Goal: Information Seeking & Learning: Learn about a topic

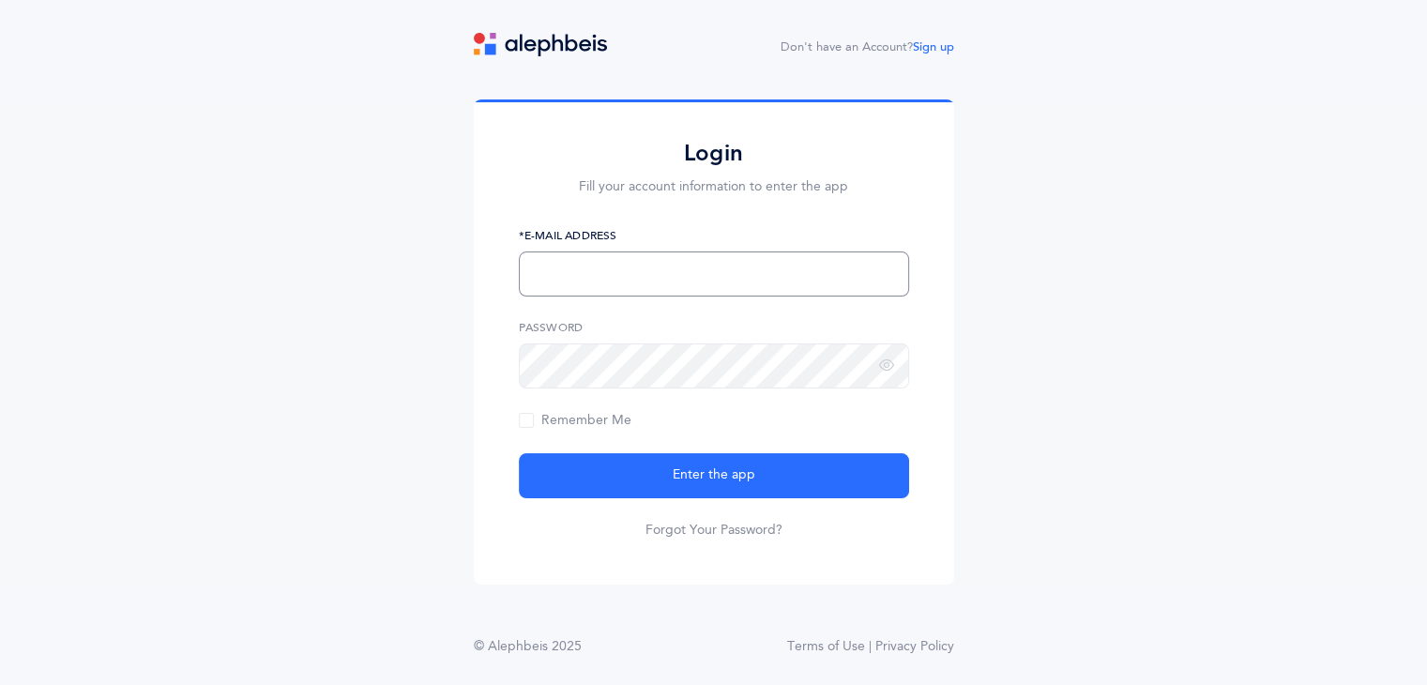
drag, startPoint x: 638, startPoint y: 264, endPoint x: 615, endPoint y: 266, distance: 23.6
click at [615, 266] on input "text" at bounding box center [714, 273] width 390 height 45
click at [724, 287] on input "[PERSON_NAME][EMAIL_ADDRESS]" at bounding box center [714, 273] width 390 height 45
type input "[PERSON_NAME][EMAIL_ADDRESS][DOMAIN_NAME]"
click at [519, 453] on button "Enter the app" at bounding box center [714, 475] width 390 height 45
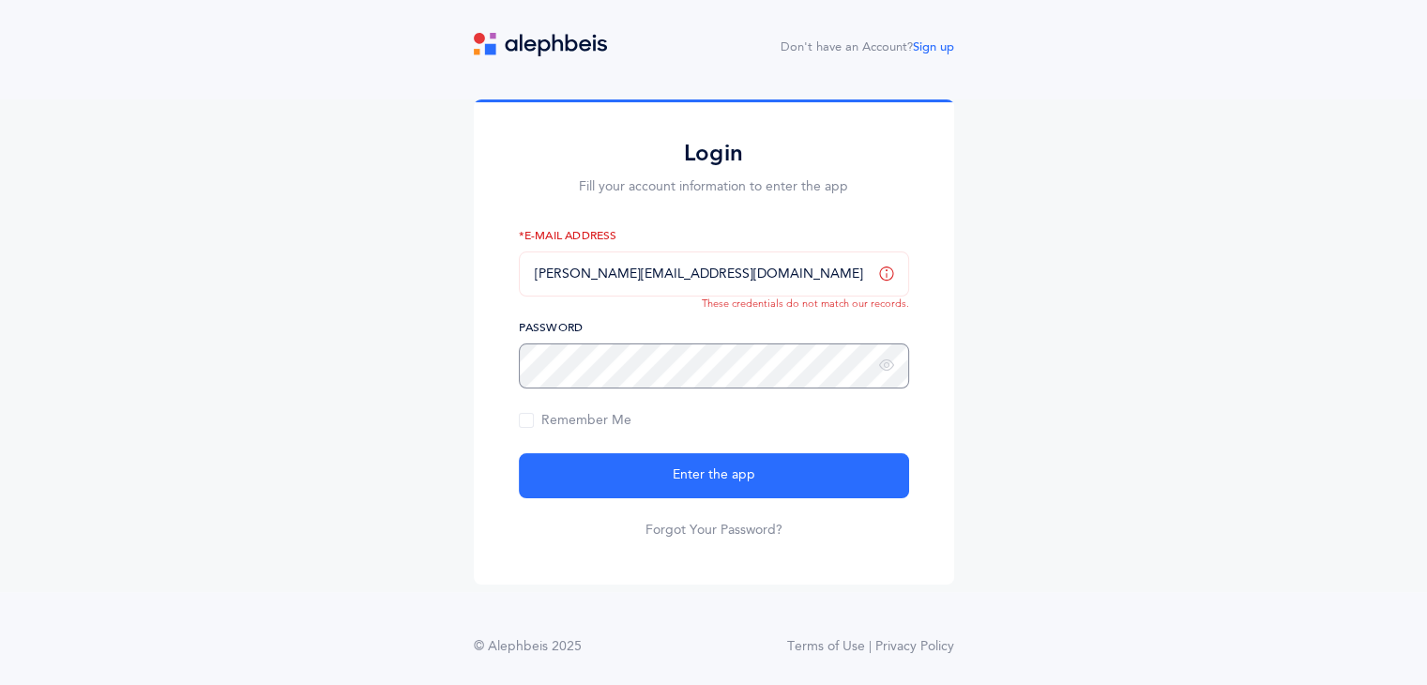
click at [519, 453] on button "Enter the app" at bounding box center [714, 475] width 390 height 45
click at [339, 289] on div "Login Fill your account information to enter the app [PERSON_NAME][EMAIL_ADDRES…" at bounding box center [713, 345] width 1427 height 493
click at [519, 453] on button "Enter the app" at bounding box center [714, 475] width 390 height 45
click at [423, 332] on div "Login Fill your account information to enter the app [PERSON_NAME][EMAIL_ADDRES…" at bounding box center [713, 345] width 1427 height 493
click at [534, 278] on input "[PERSON_NAME][EMAIL_ADDRESS][DOMAIN_NAME]" at bounding box center [714, 273] width 390 height 45
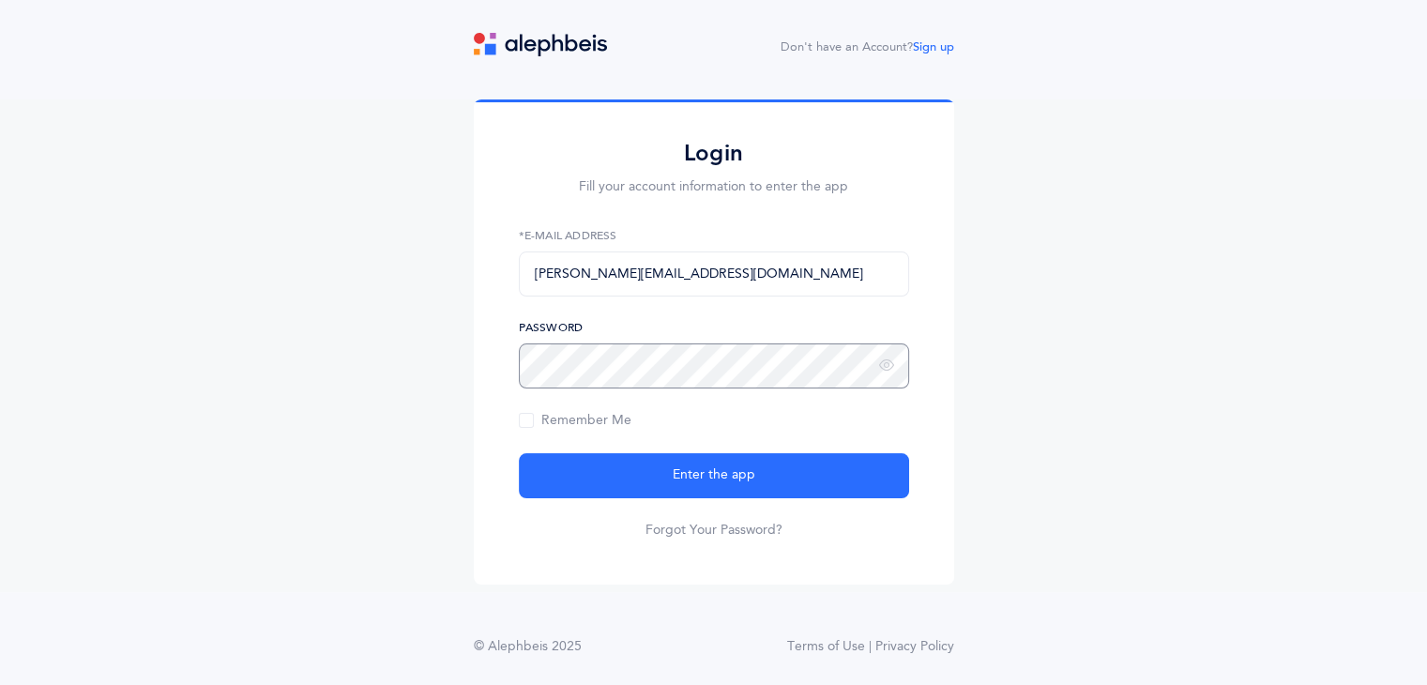
click at [519, 453] on button "Enter the app" at bounding box center [714, 475] width 390 height 45
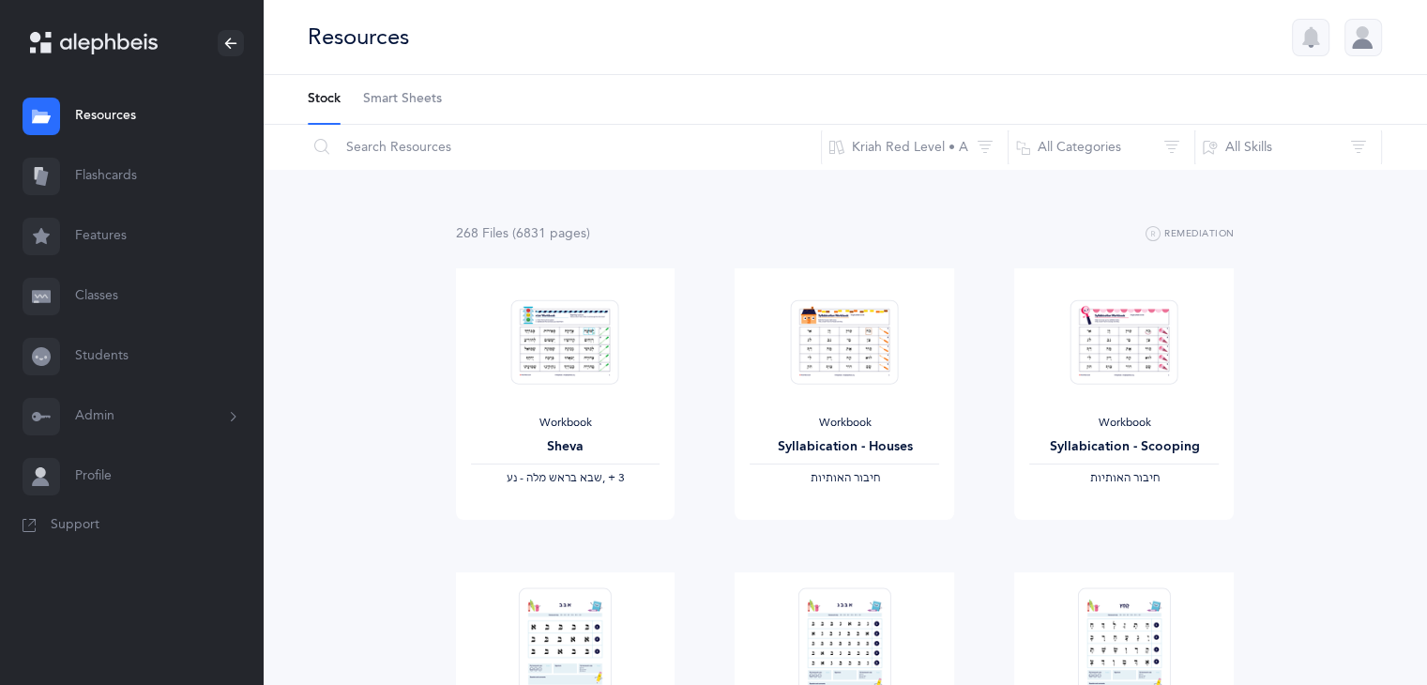
click at [128, 424] on button "Admin" at bounding box center [131, 417] width 263 height 60
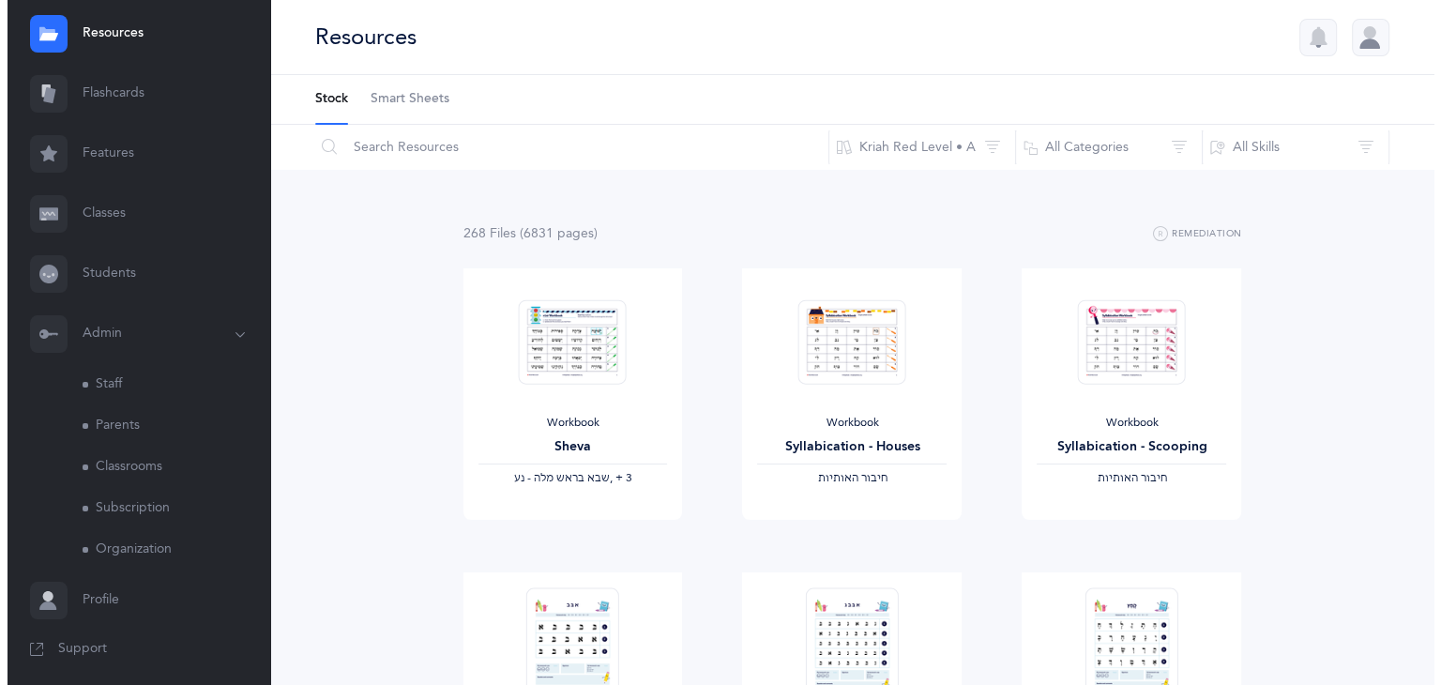
scroll to position [88, 0]
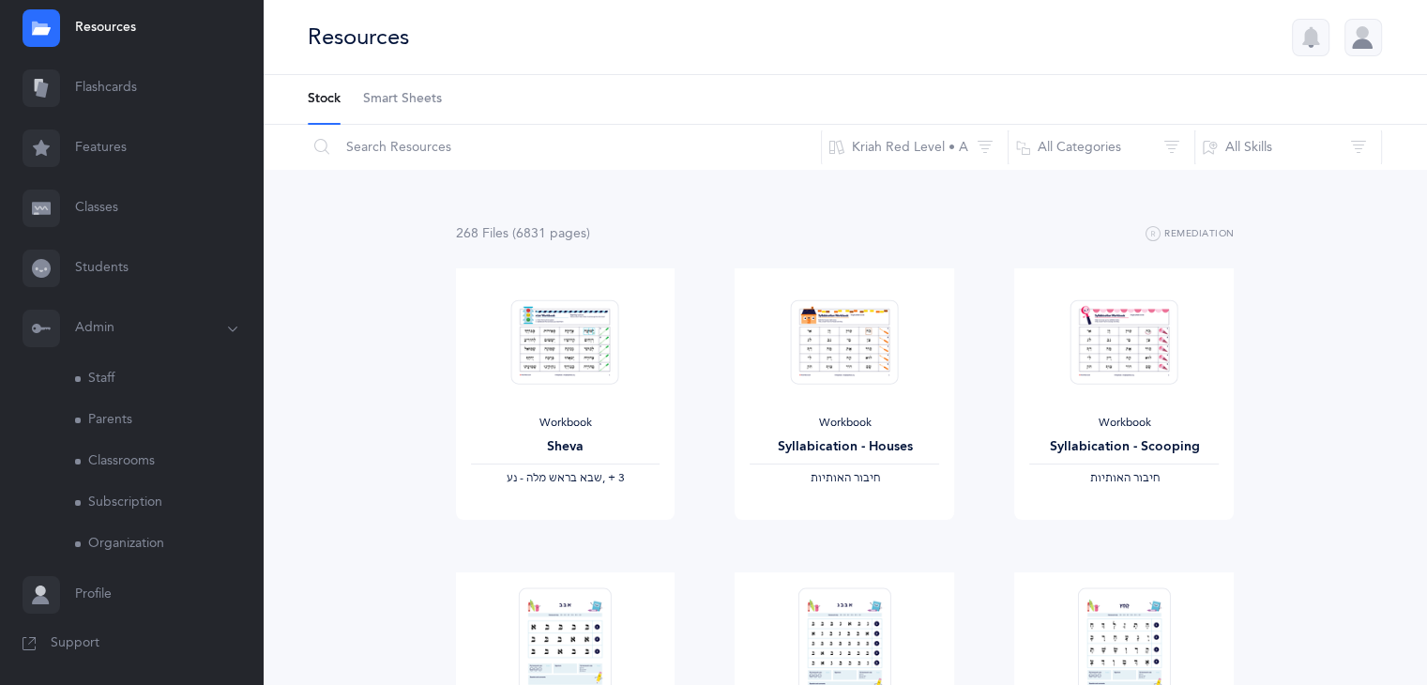
click at [136, 500] on link "Subscription" at bounding box center [169, 502] width 188 height 41
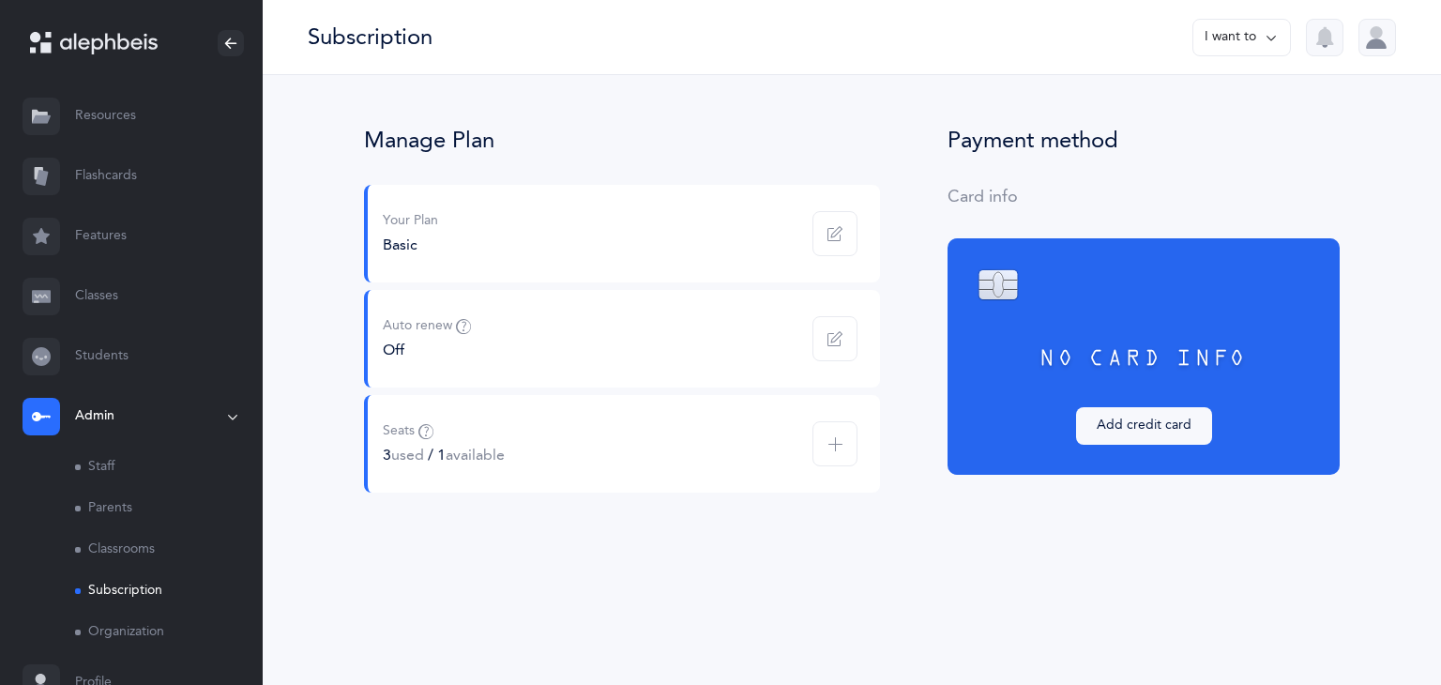
drag, startPoint x: 422, startPoint y: 458, endPoint x: 387, endPoint y: 459, distance: 35.7
click at [387, 459] on div "3 used / 1 available" at bounding box center [444, 455] width 122 height 21
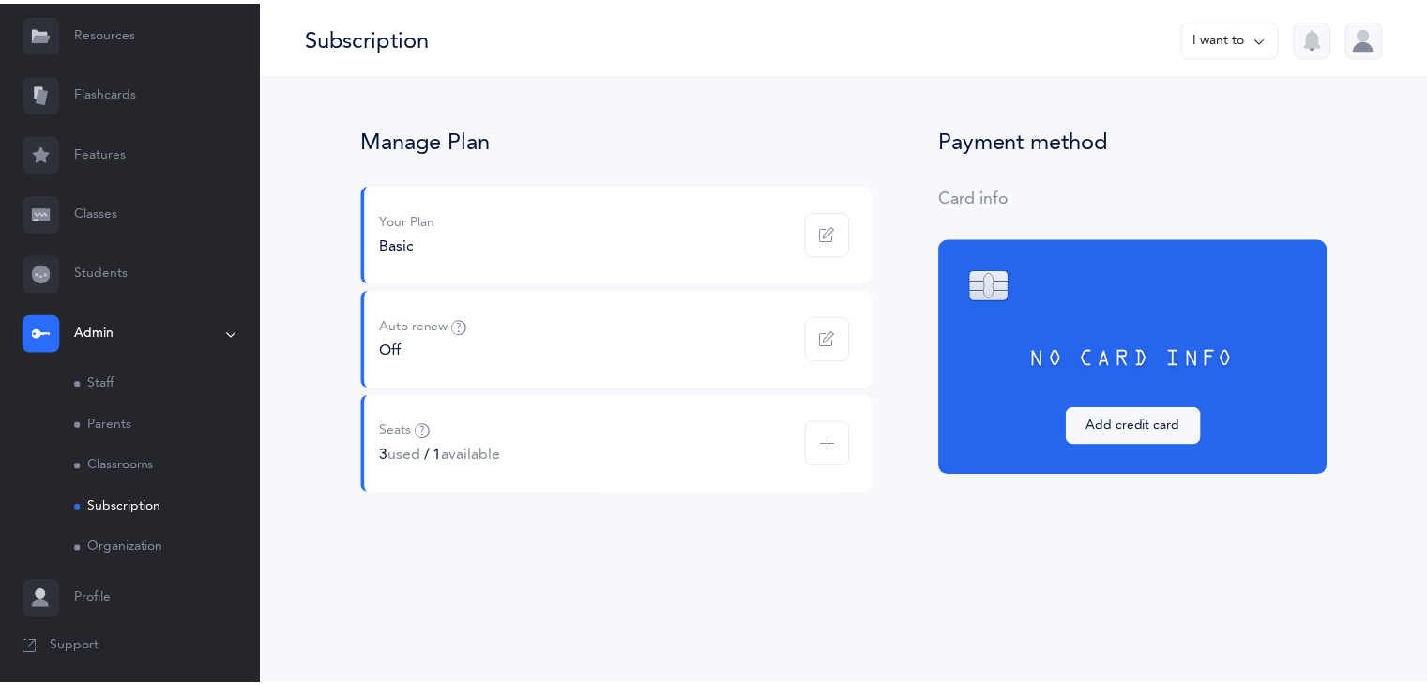
scroll to position [88, 0]
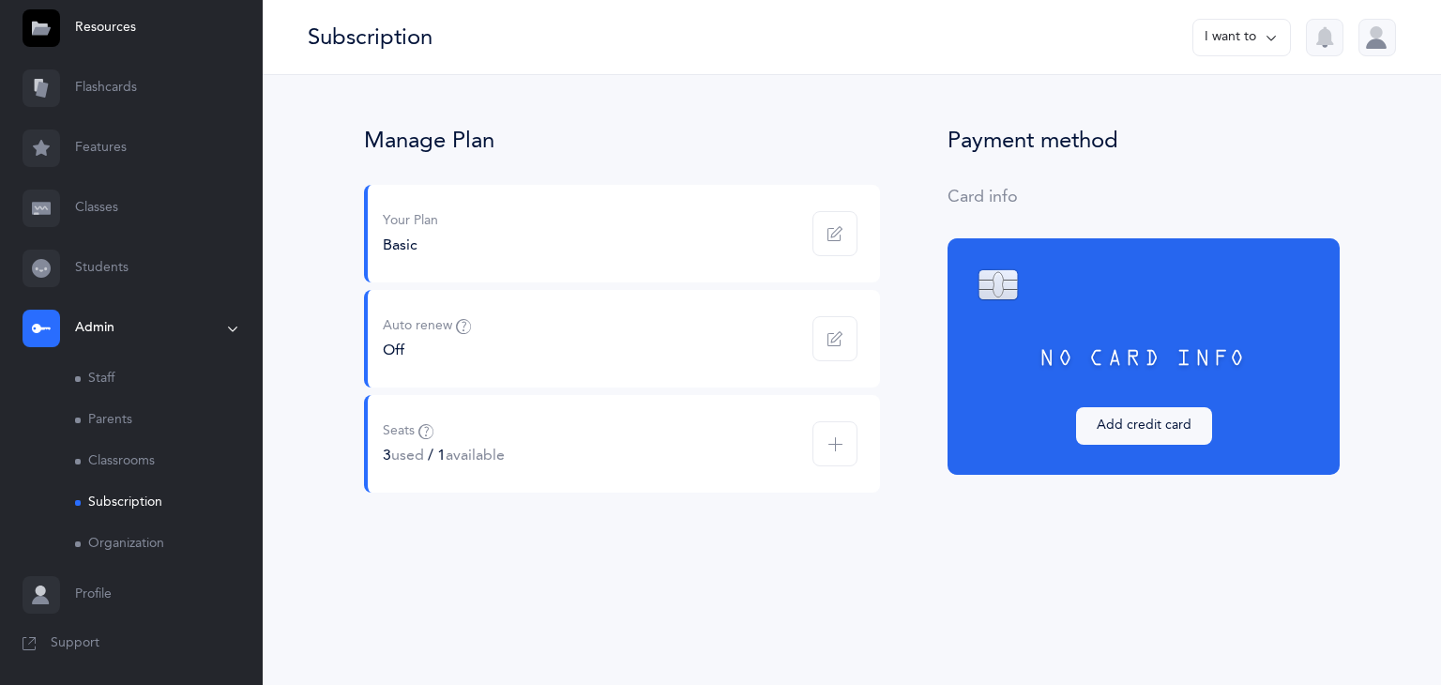
click at [161, 540] on link "Organization" at bounding box center [169, 544] width 188 height 41
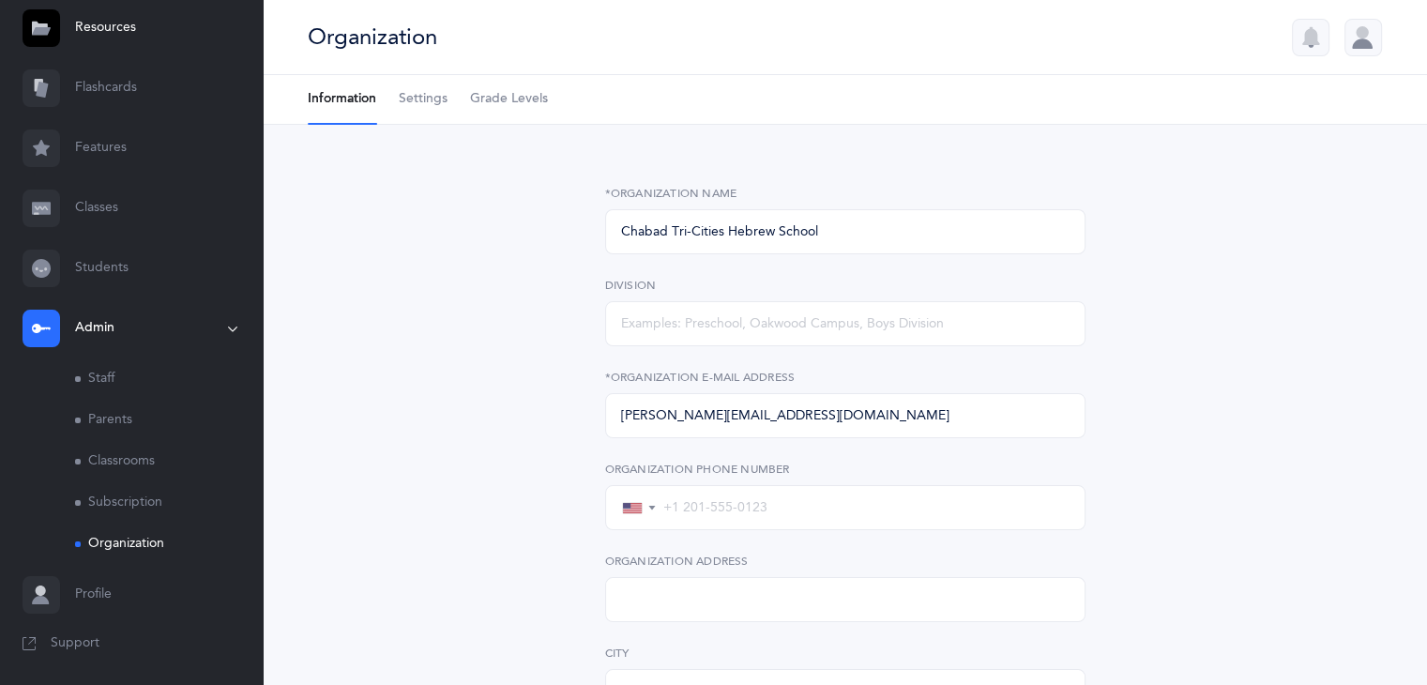
click at [137, 467] on link "Classrooms" at bounding box center [169, 461] width 188 height 41
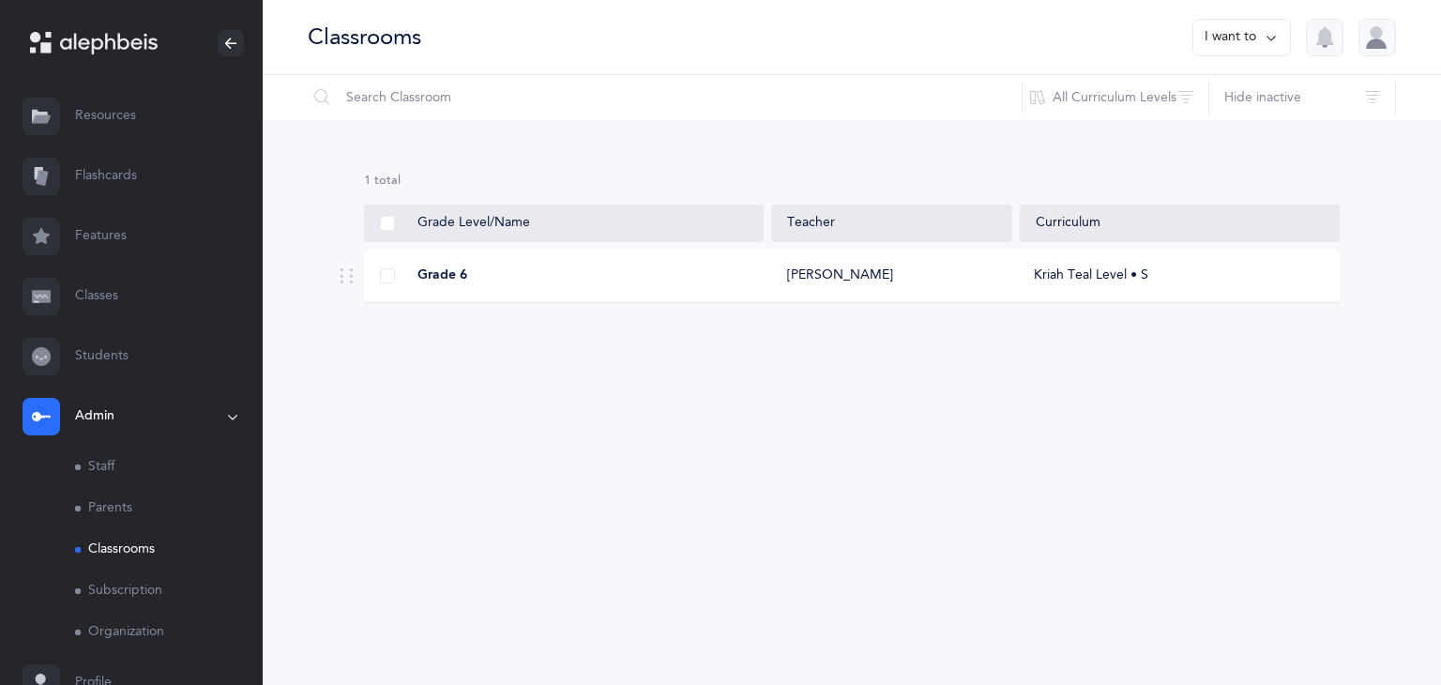
click at [133, 118] on link "Resources" at bounding box center [131, 116] width 263 height 60
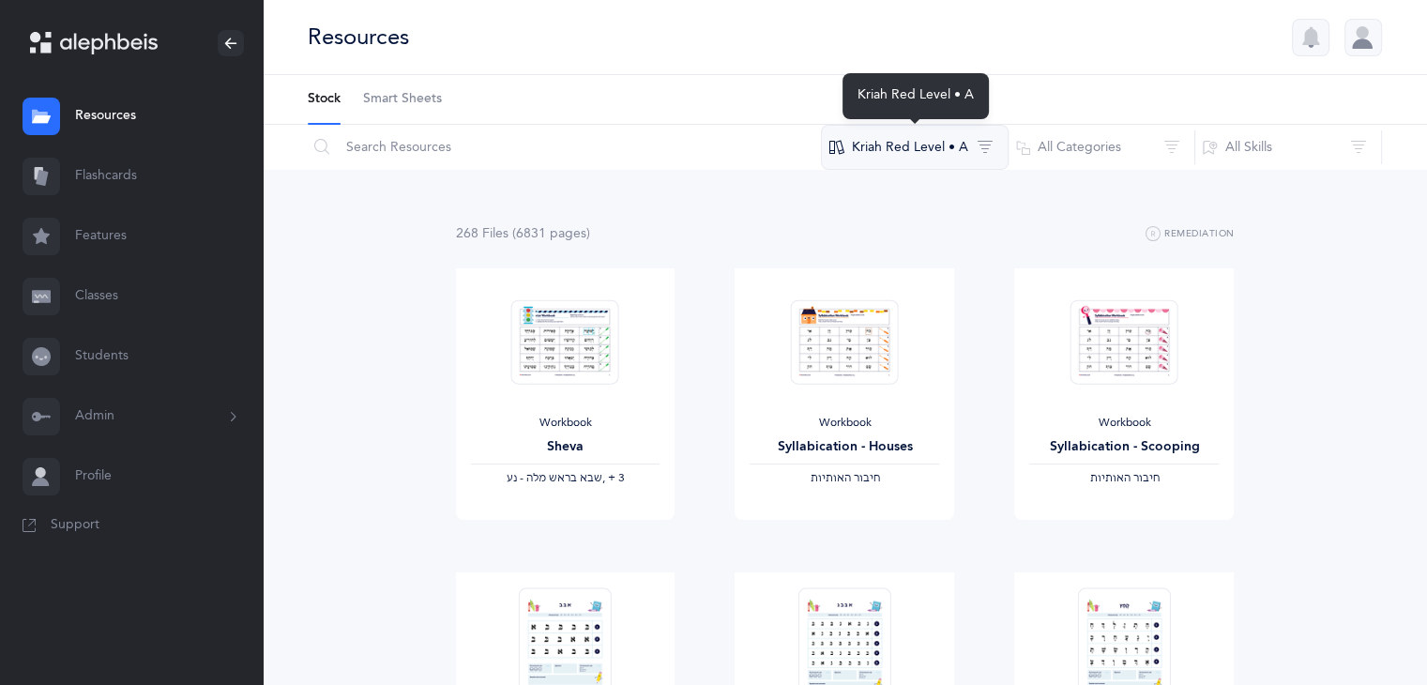
click at [950, 146] on button "Kriah Red Level • A" at bounding box center [915, 147] width 188 height 45
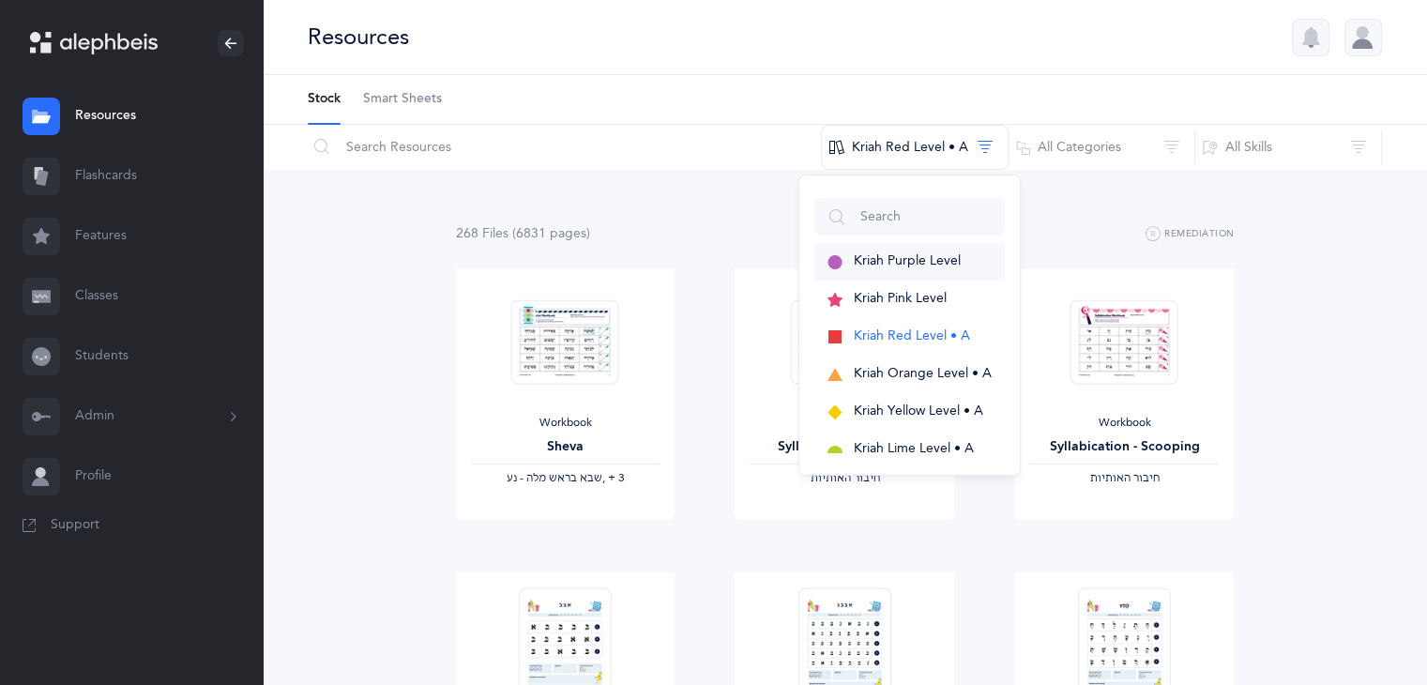
click at [919, 264] on span "Kriah Purple Level" at bounding box center [907, 260] width 107 height 15
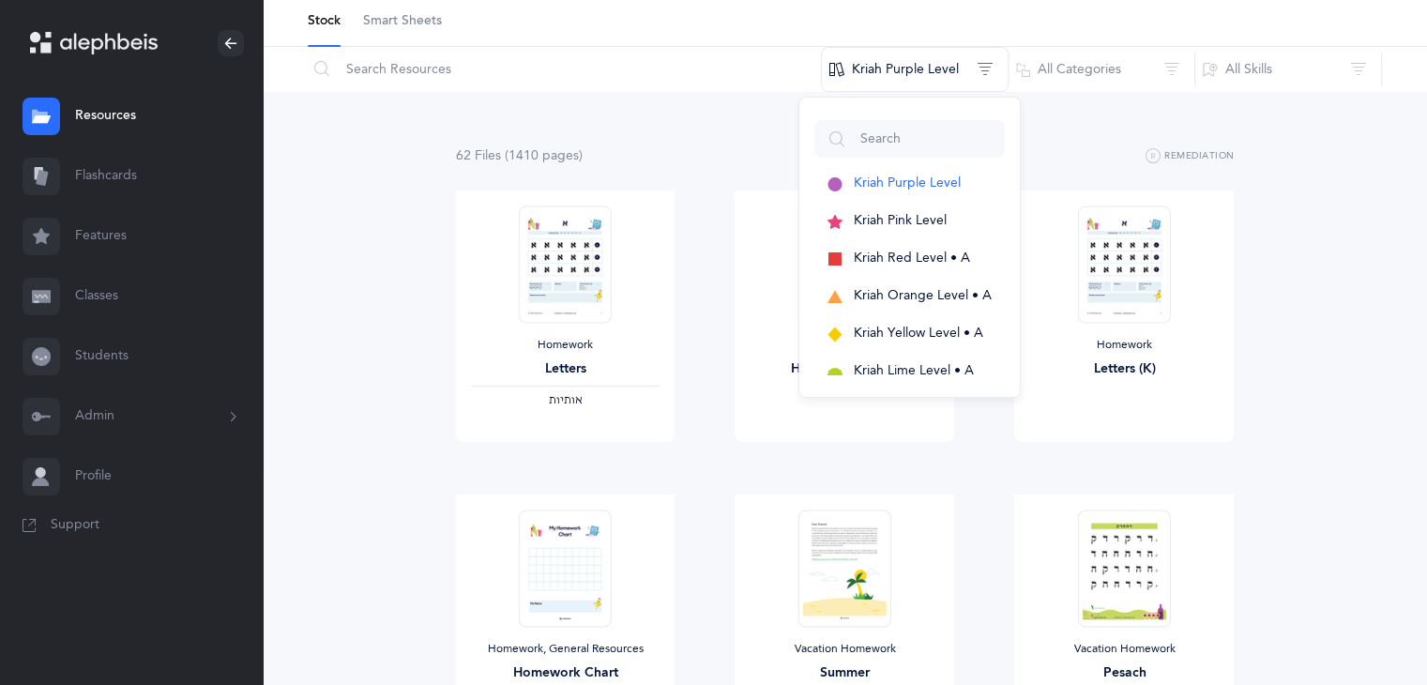
scroll to position [84, 0]
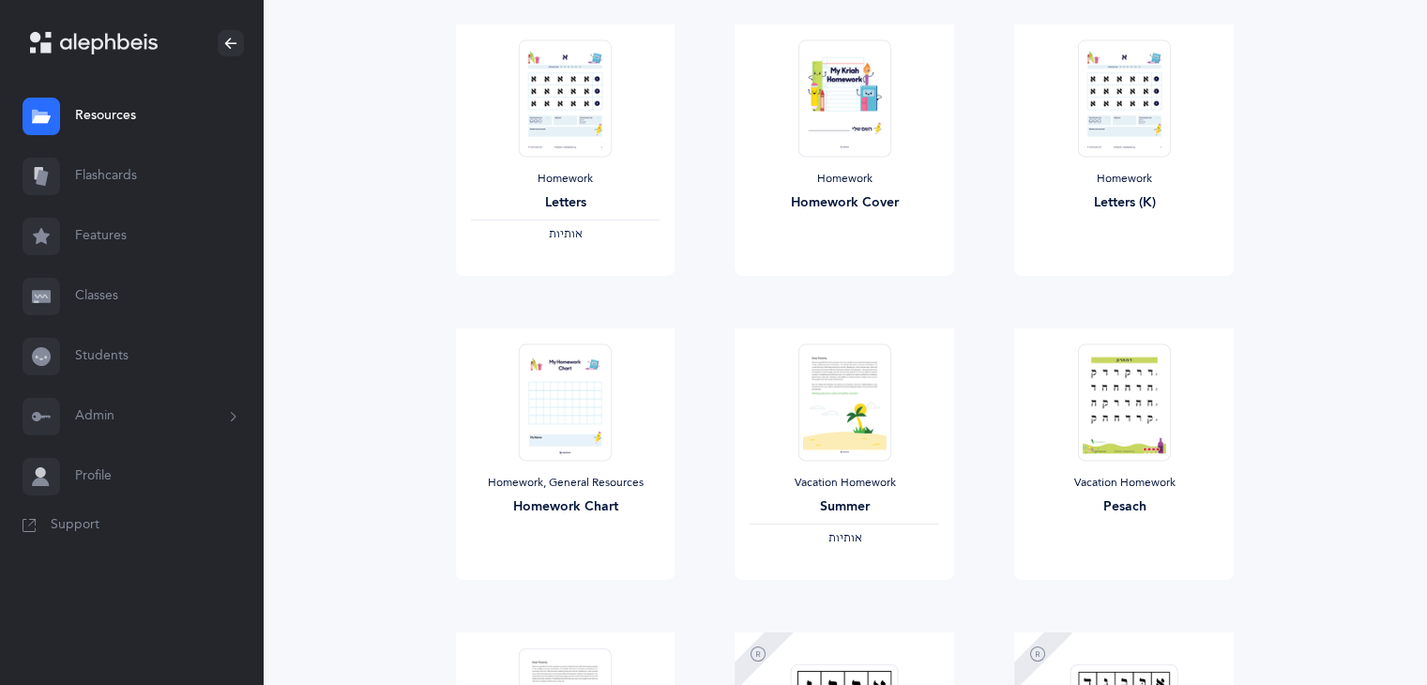
scroll to position [261, 0]
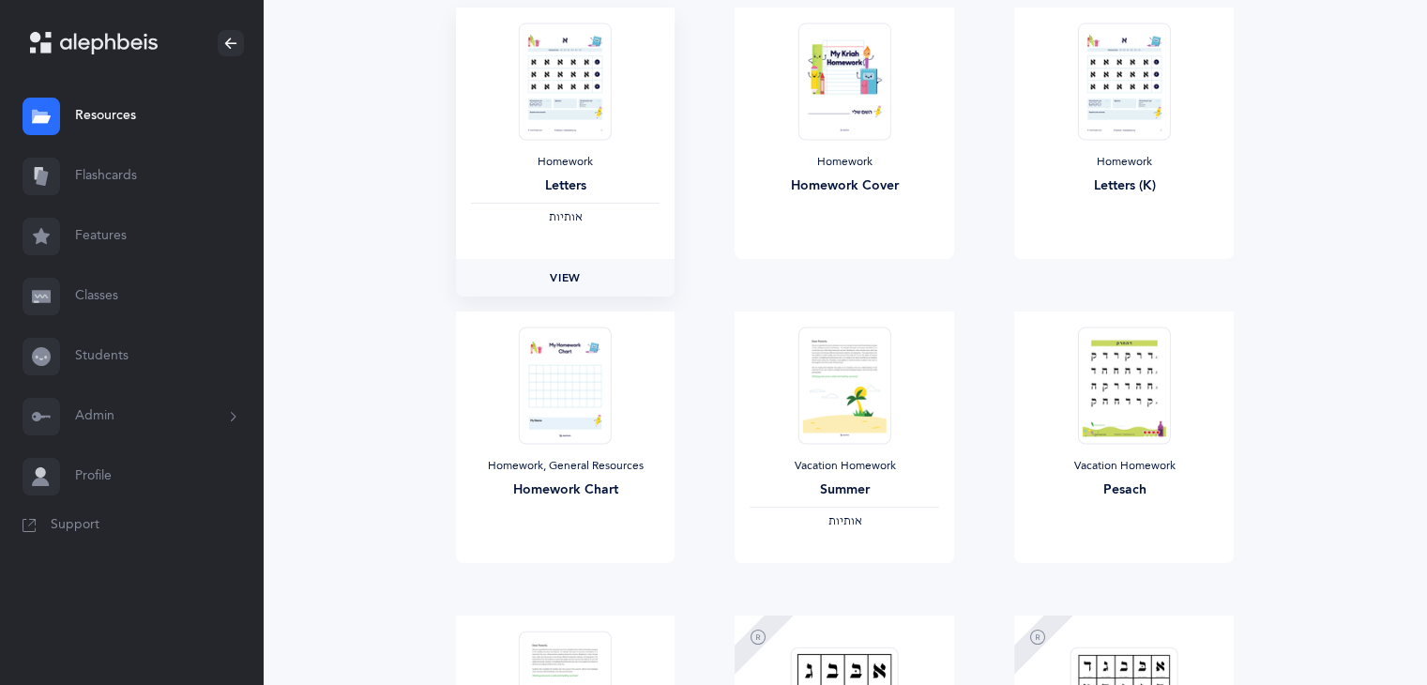
click at [574, 269] on span "View" at bounding box center [565, 277] width 30 height 17
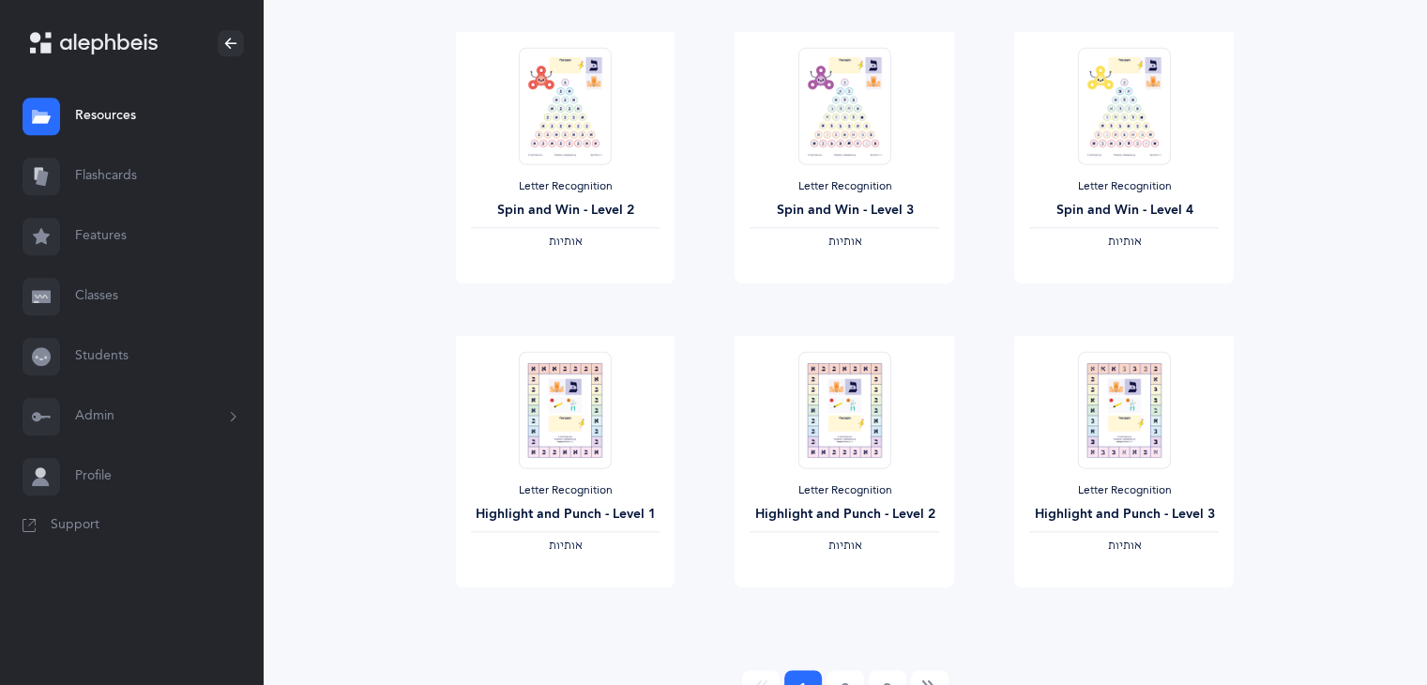
scroll to position [2158, 0]
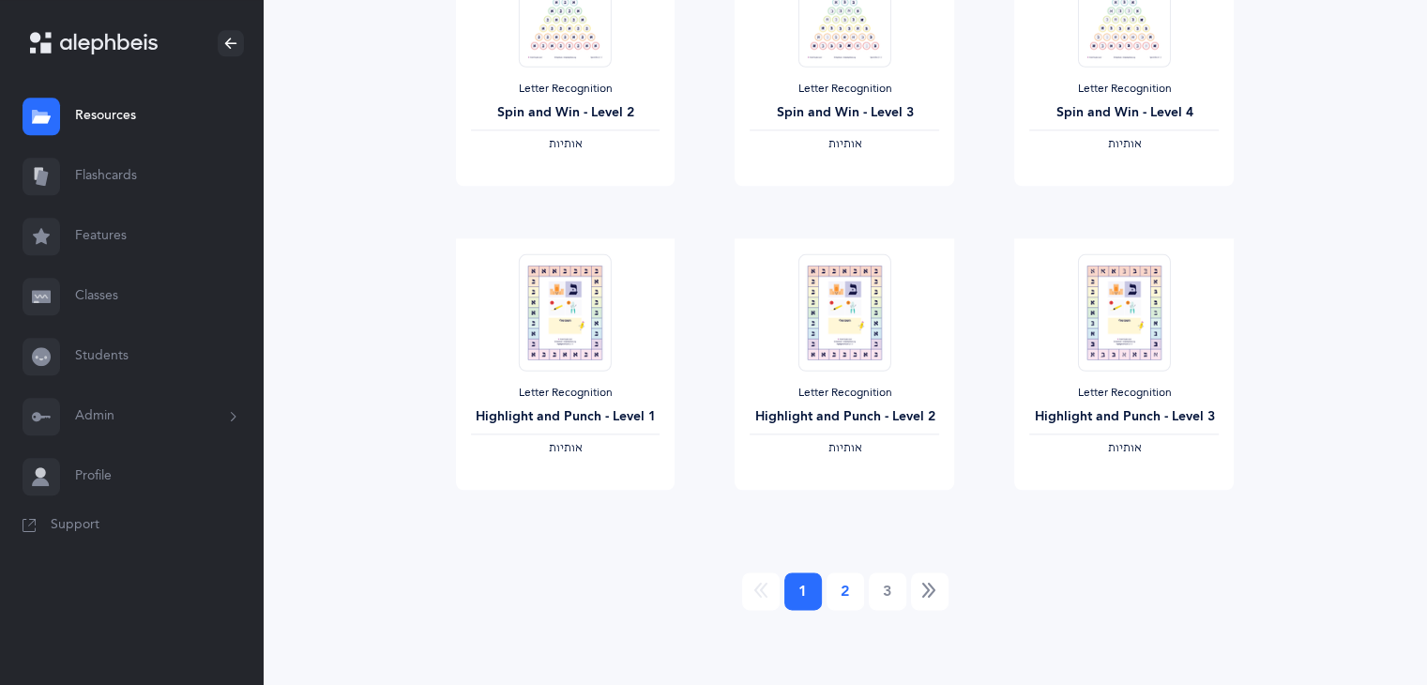
click at [843, 600] on link "2" at bounding box center [846, 591] width 38 height 38
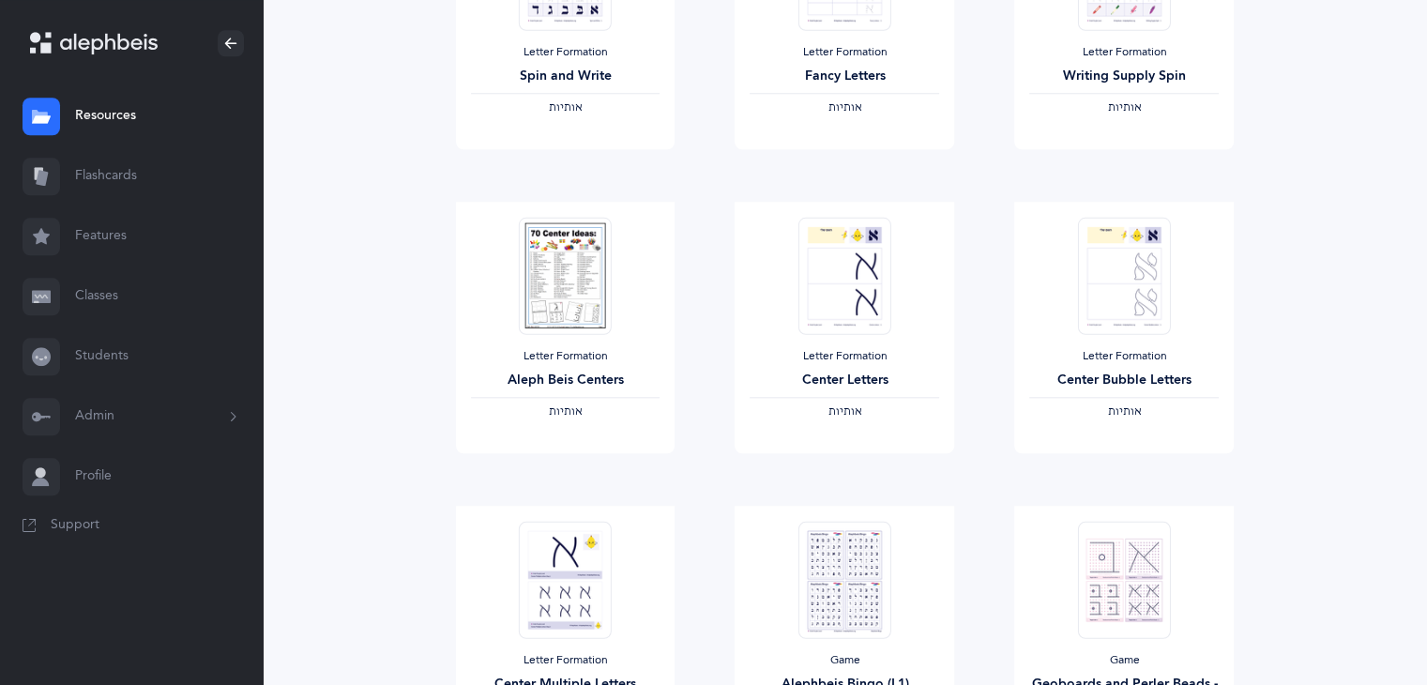
scroll to position [1901, 0]
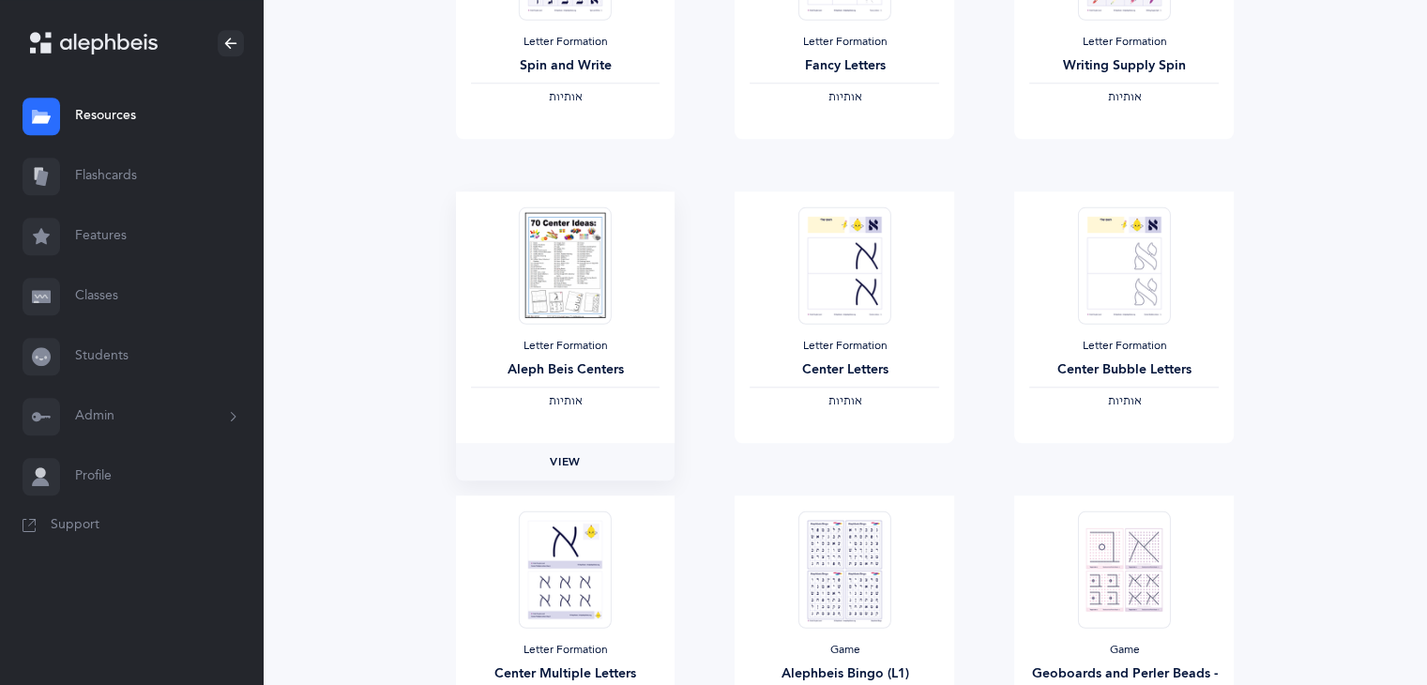
click at [599, 461] on link "View" at bounding box center [566, 462] width 220 height 38
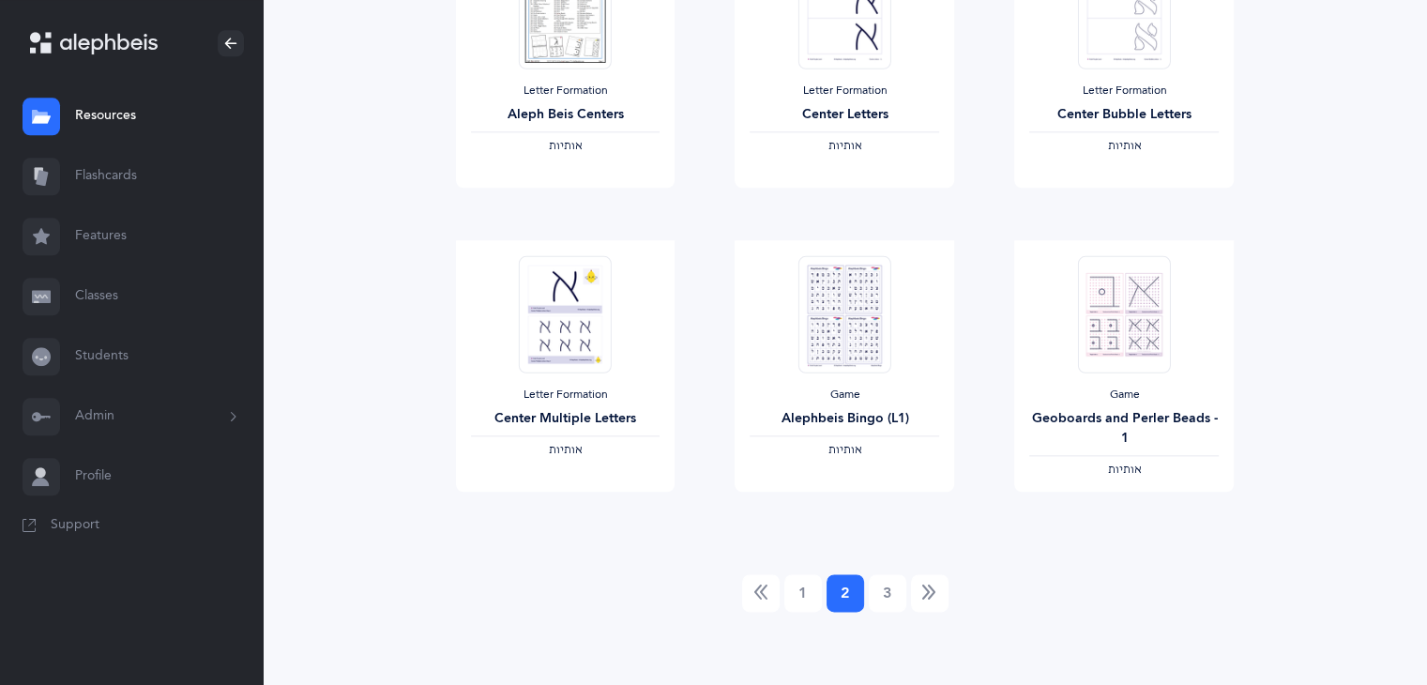
scroll to position [2158, 0]
click at [889, 594] on link "3" at bounding box center [888, 591] width 38 height 38
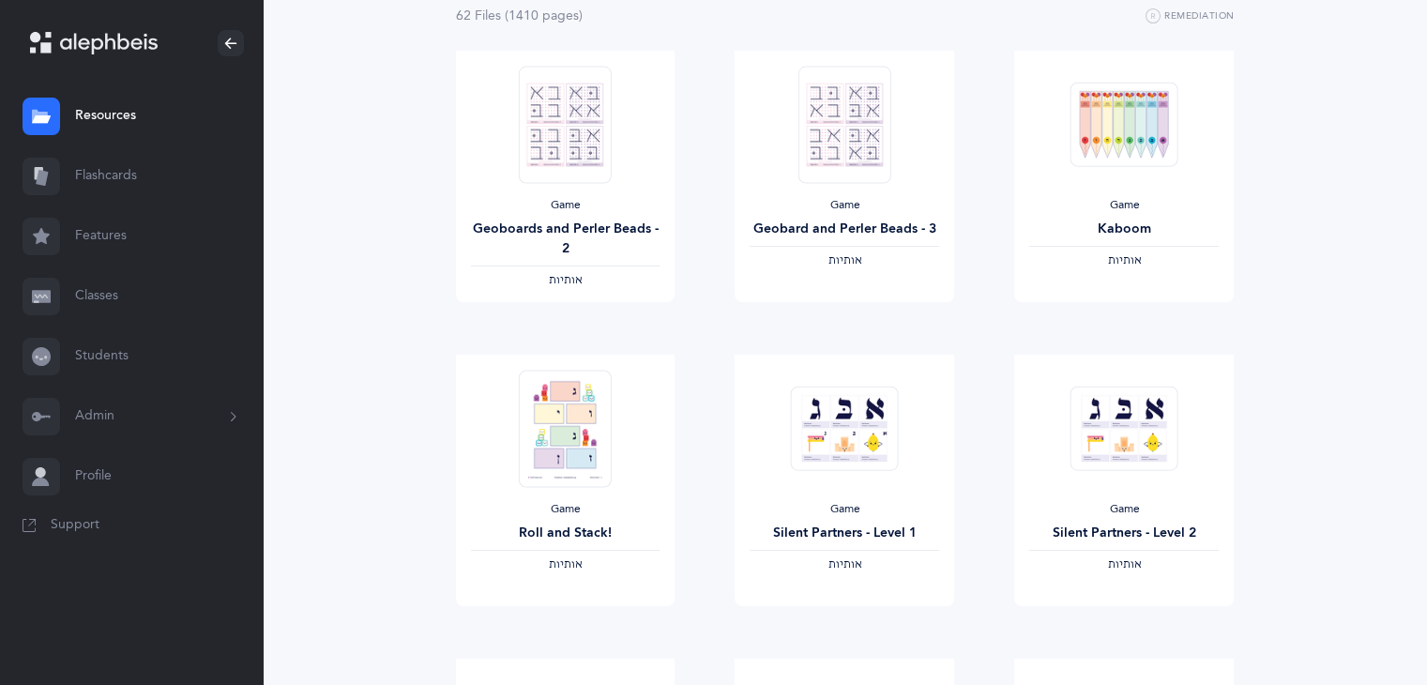
scroll to position [220, 0]
drag, startPoint x: 1440, startPoint y: 237, endPoint x: 1313, endPoint y: 599, distance: 383.1
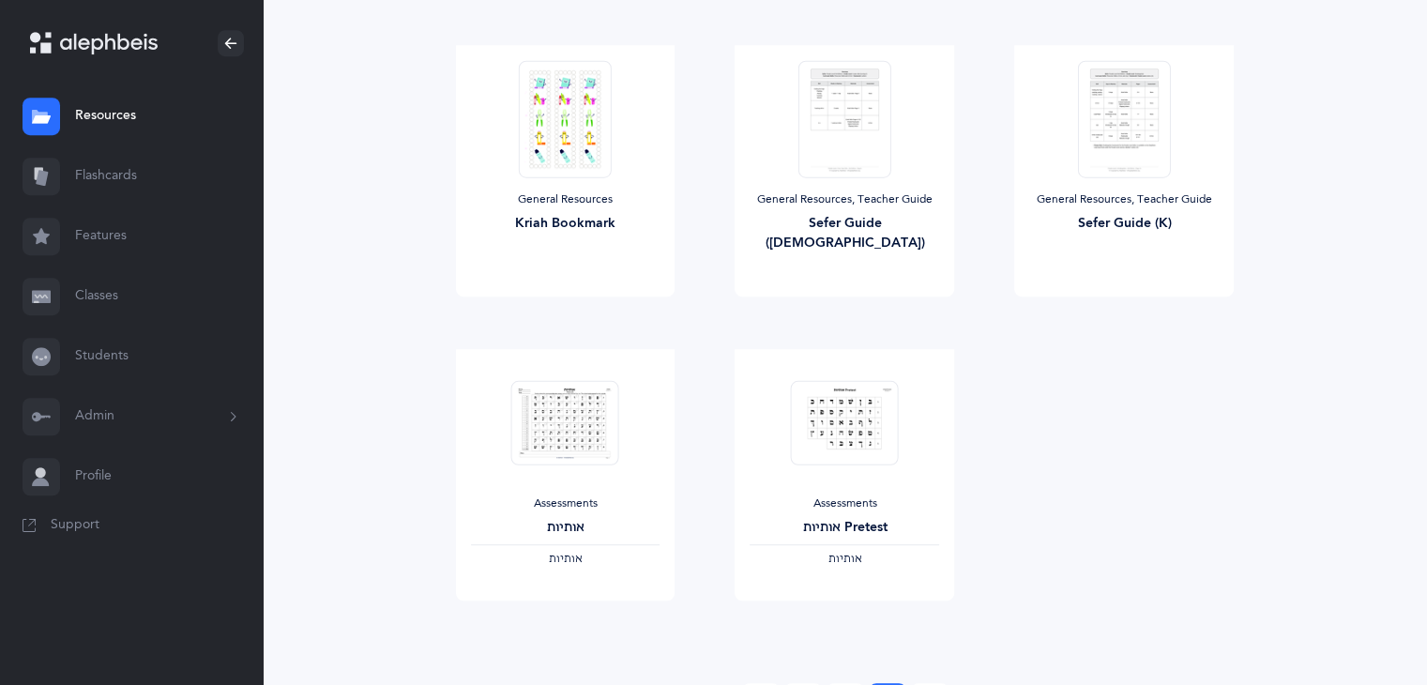
scroll to position [1131, 0]
click at [842, 329] on link "View" at bounding box center [845, 320] width 220 height 38
click at [1136, 320] on span "View" at bounding box center [1124, 320] width 30 height 17
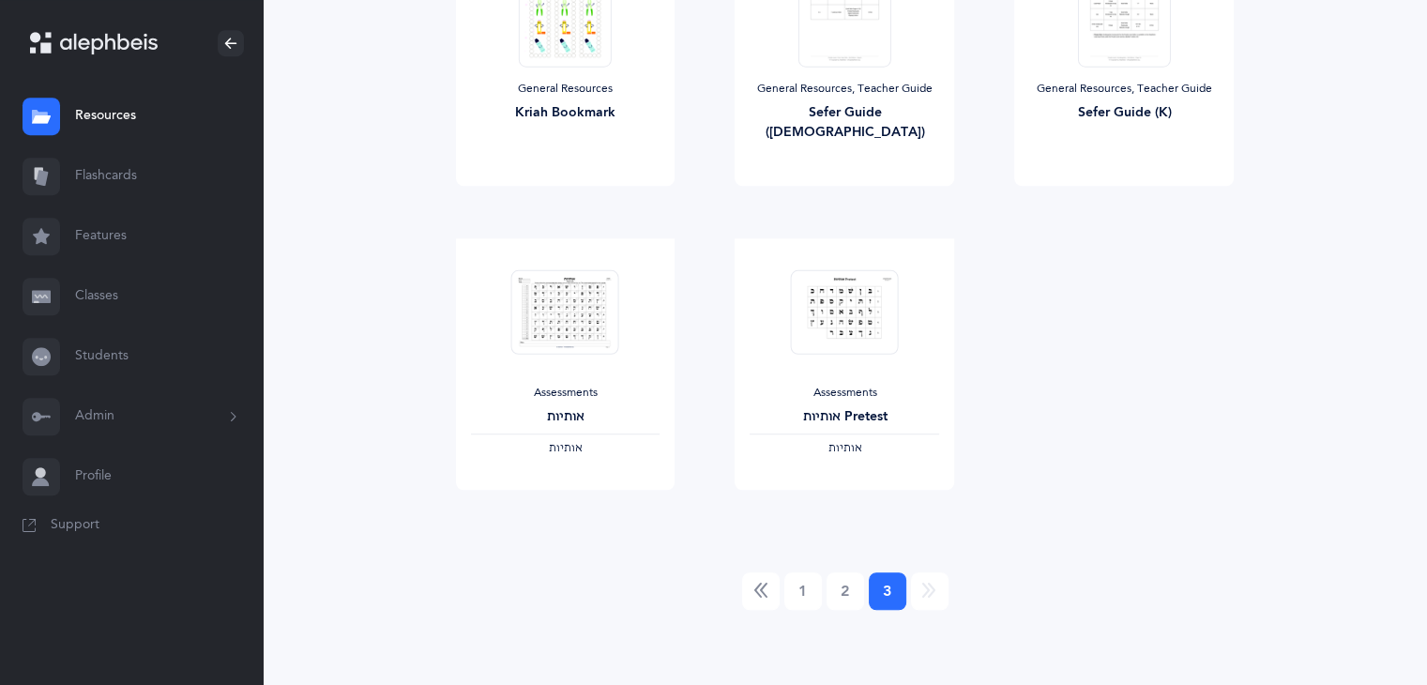
scroll to position [0, 0]
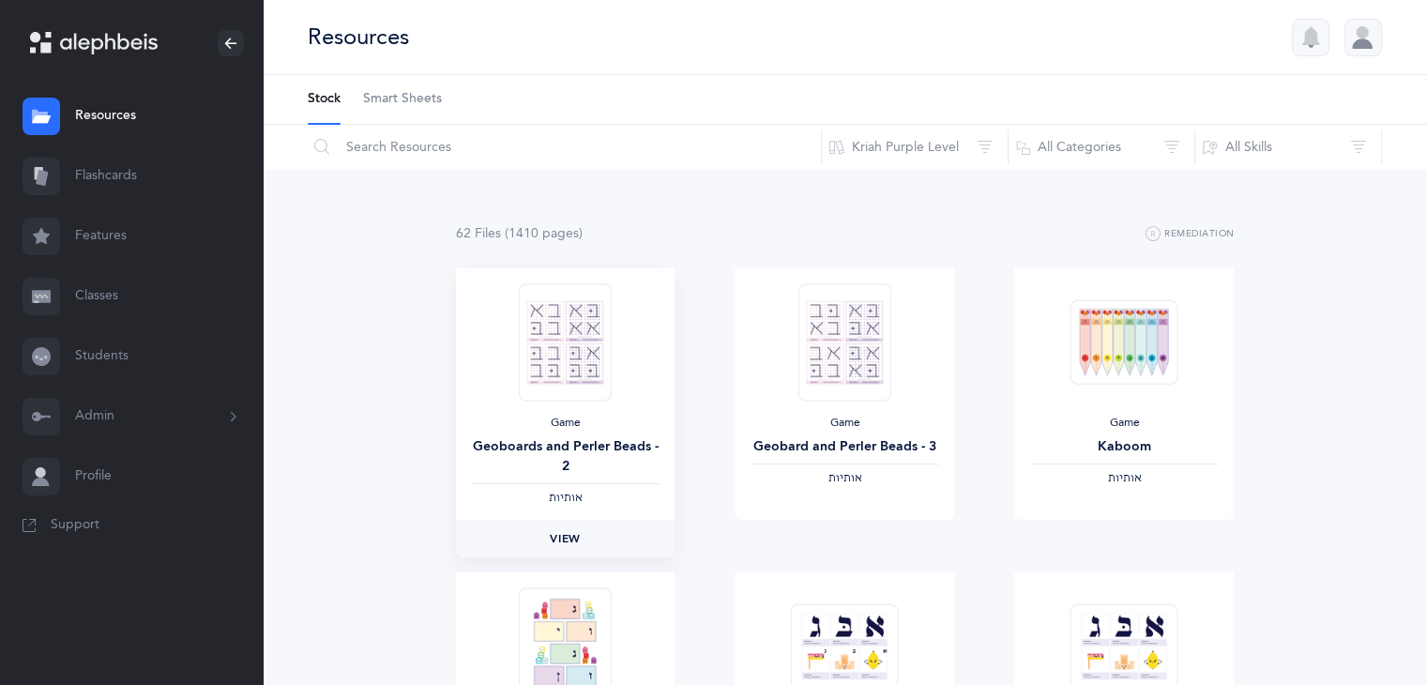
drag, startPoint x: 580, startPoint y: 408, endPoint x: 563, endPoint y: 540, distance: 133.4
click at [563, 540] on span "View" at bounding box center [565, 538] width 30 height 17
